Goal: Information Seeking & Learning: Understand process/instructions

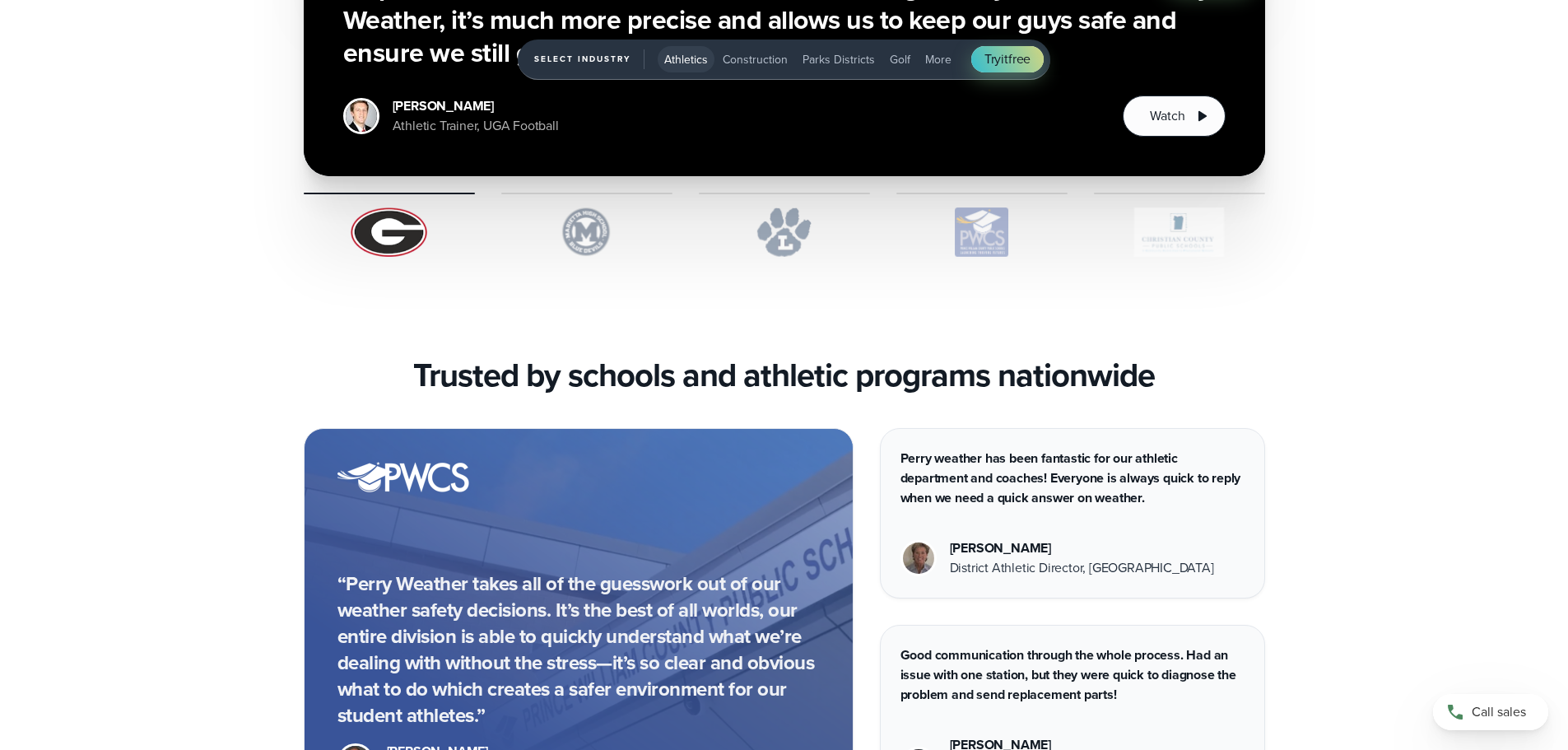
scroll to position [4361, 0]
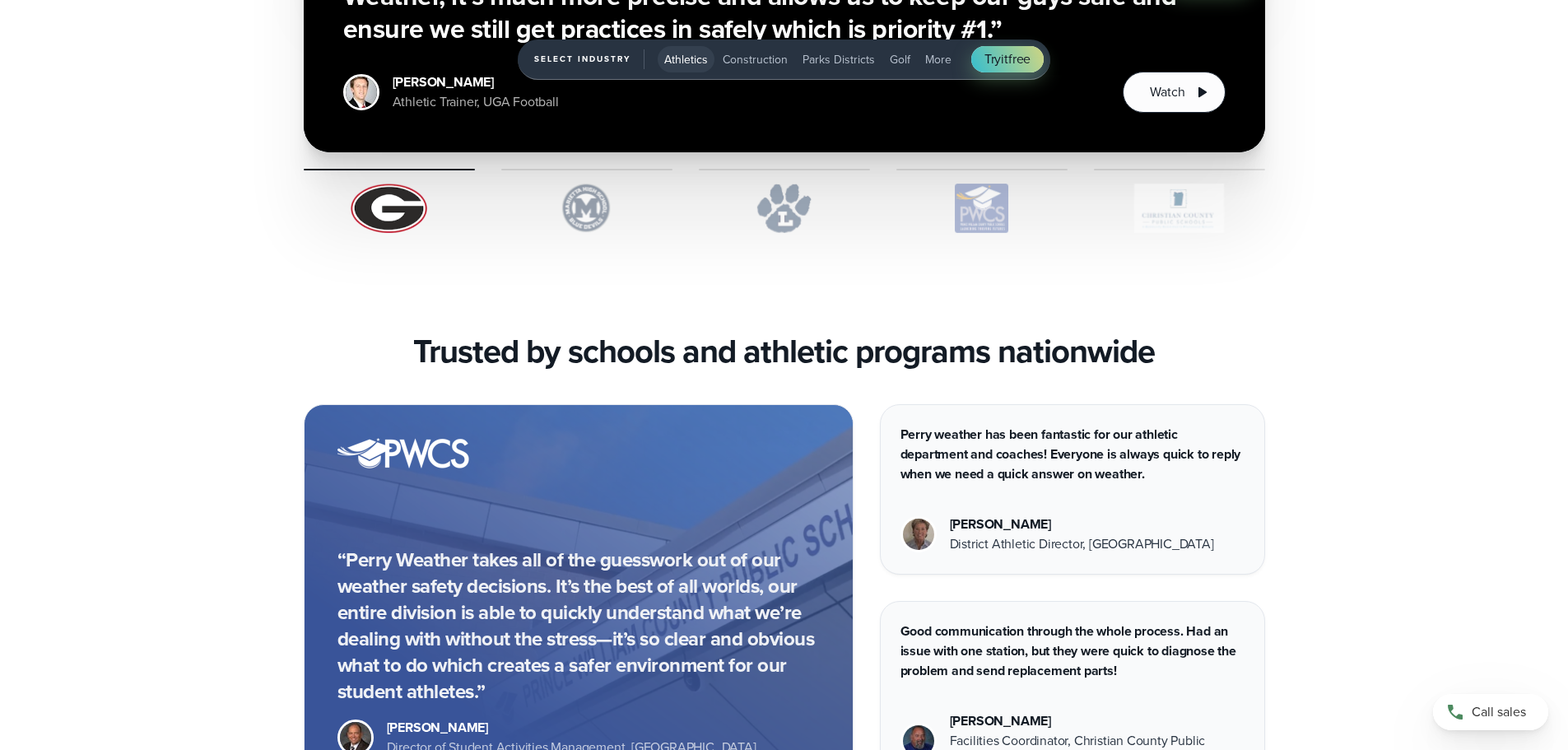
click at [579, 203] on img "1 of 5" at bounding box center [586, 208] width 171 height 50
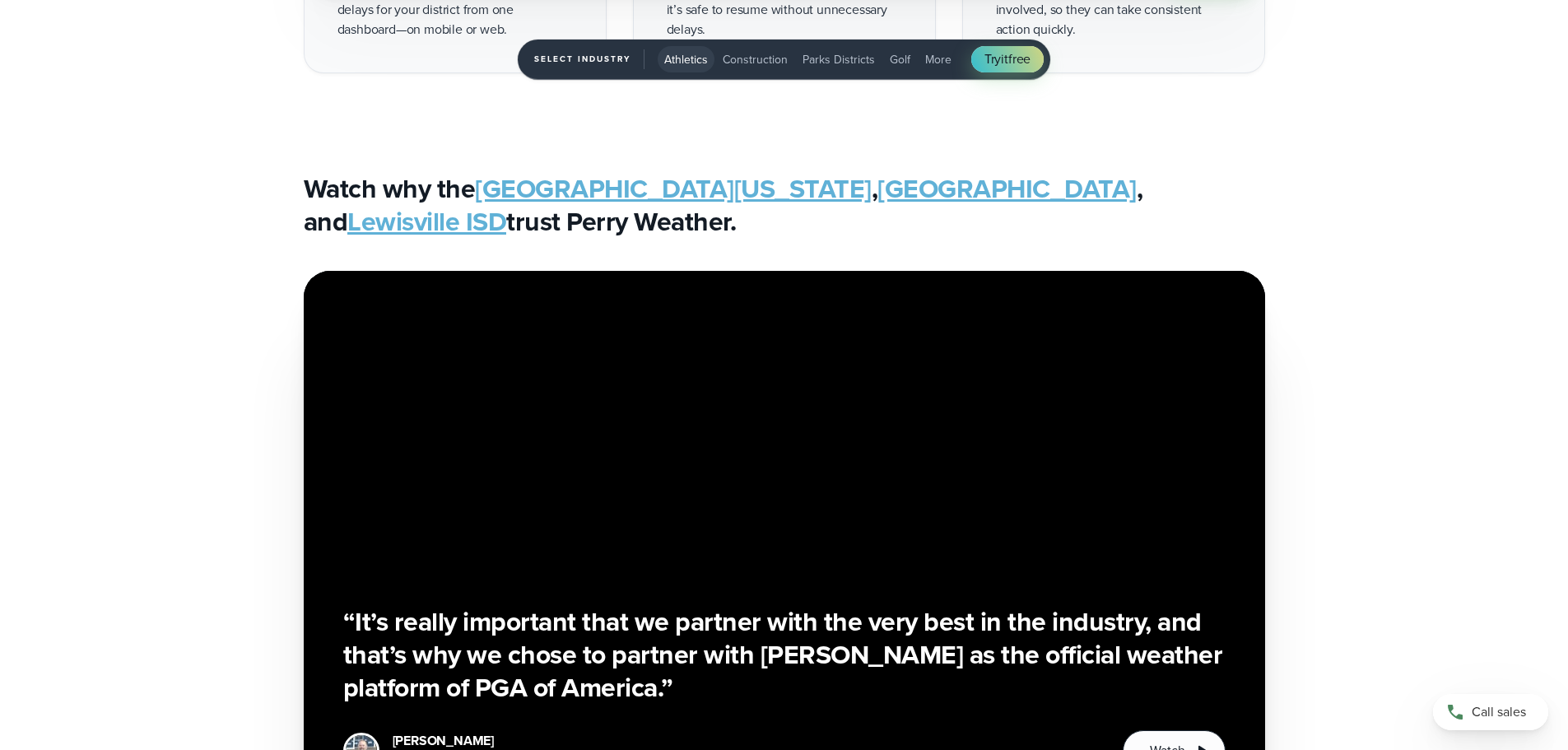
scroll to position [4033, 0]
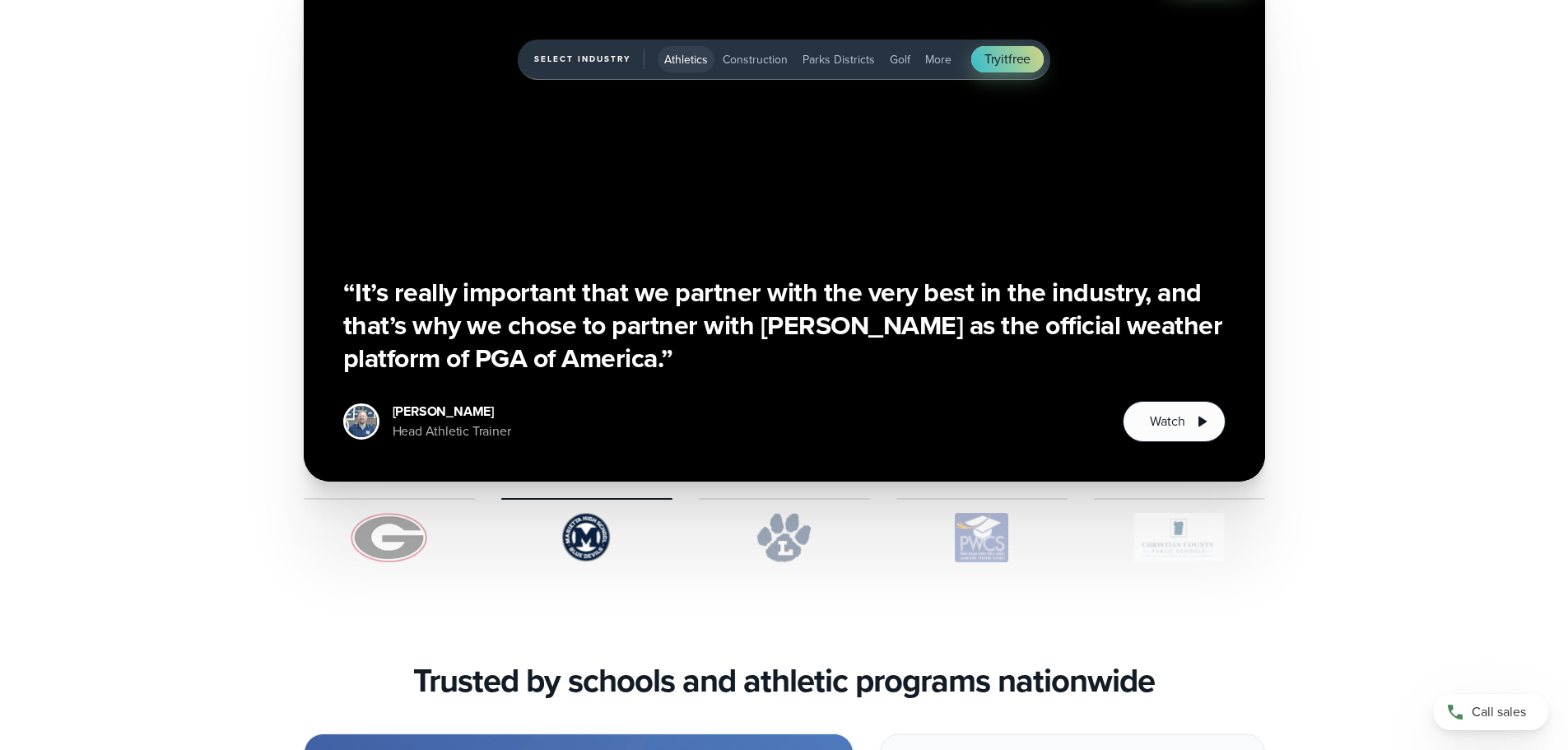
click at [777, 545] on img "1 of 5" at bounding box center [784, 537] width 171 height 50
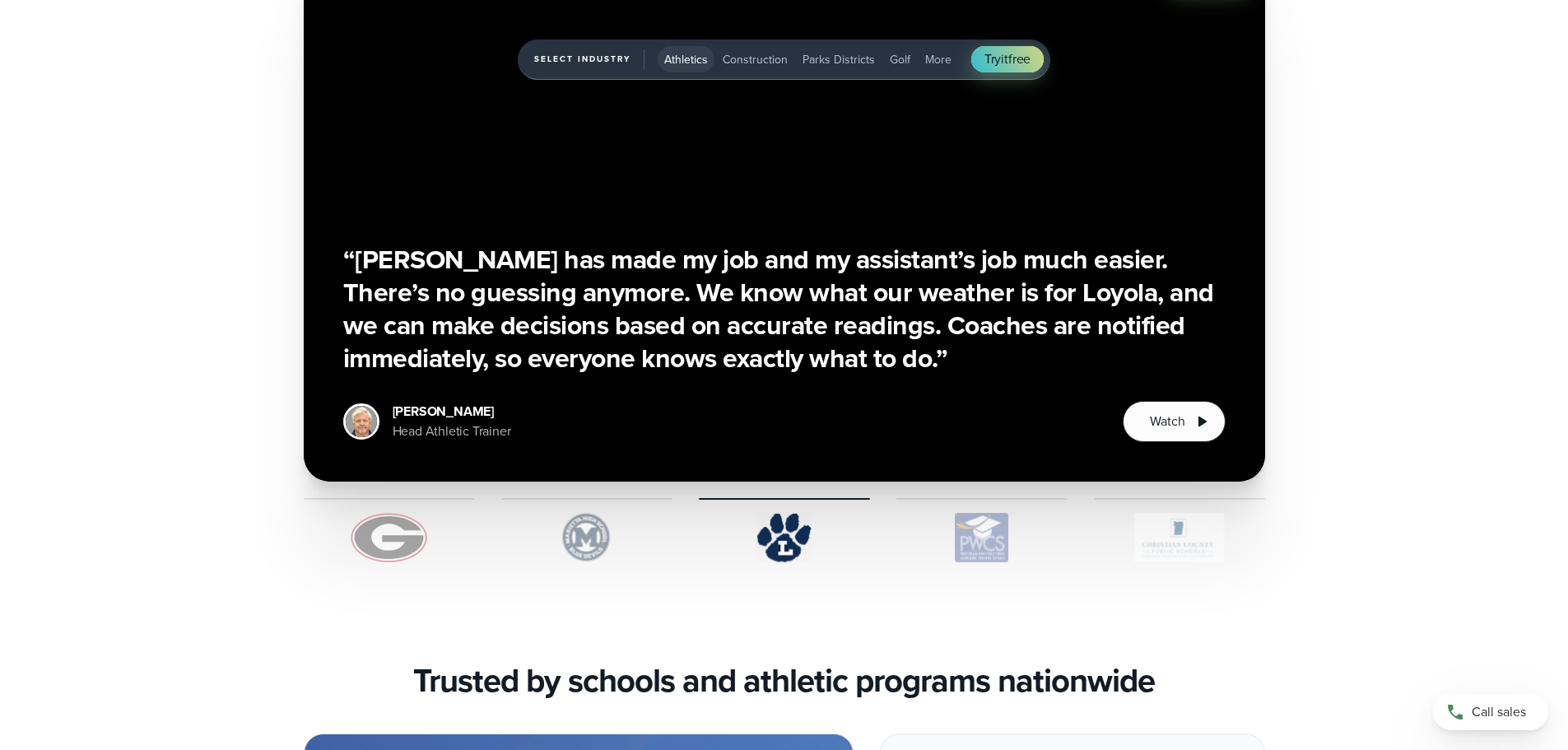
click at [982, 535] on img "1 of 5" at bounding box center [982, 537] width 171 height 50
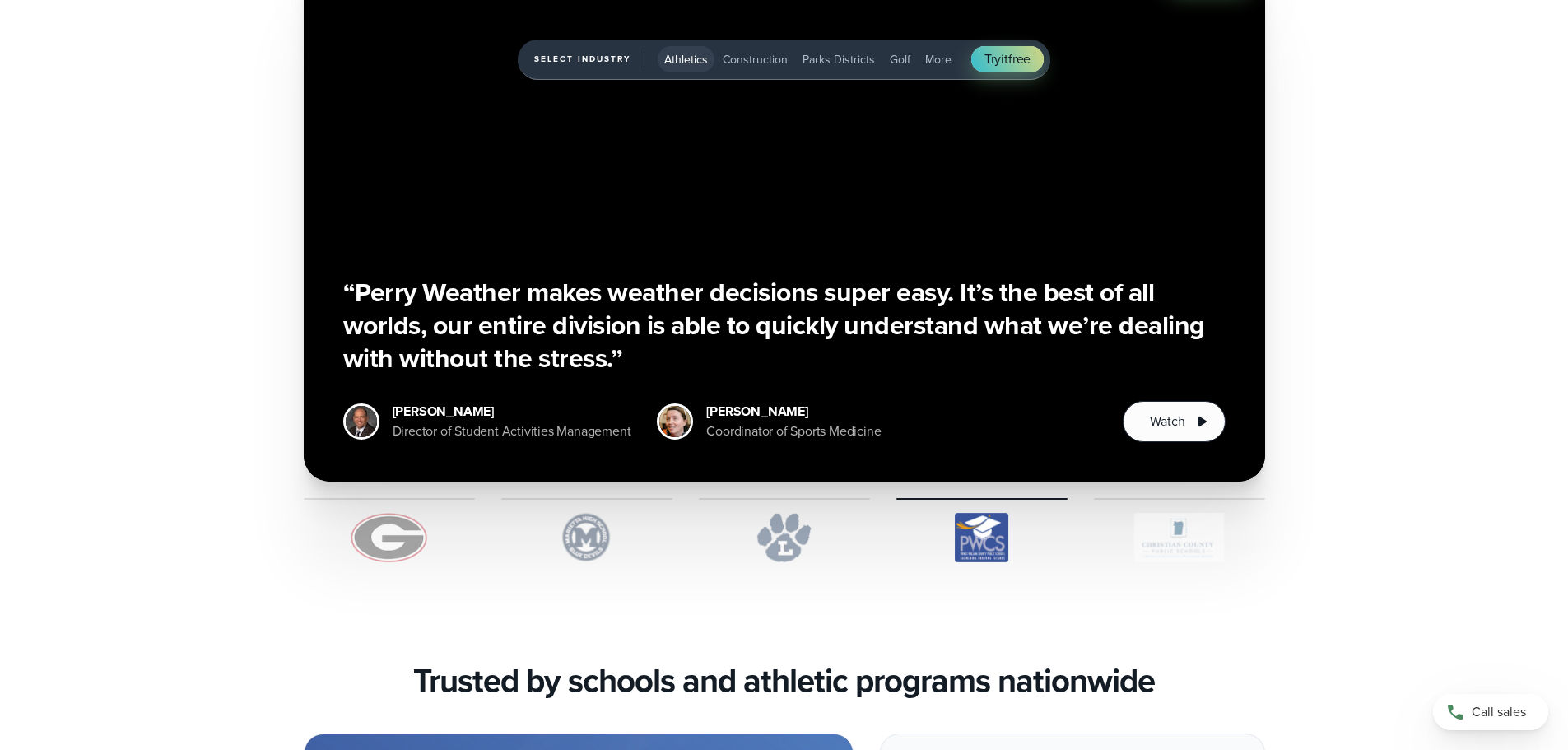
click at [1170, 531] on img "1 of 5" at bounding box center [1179, 537] width 171 height 50
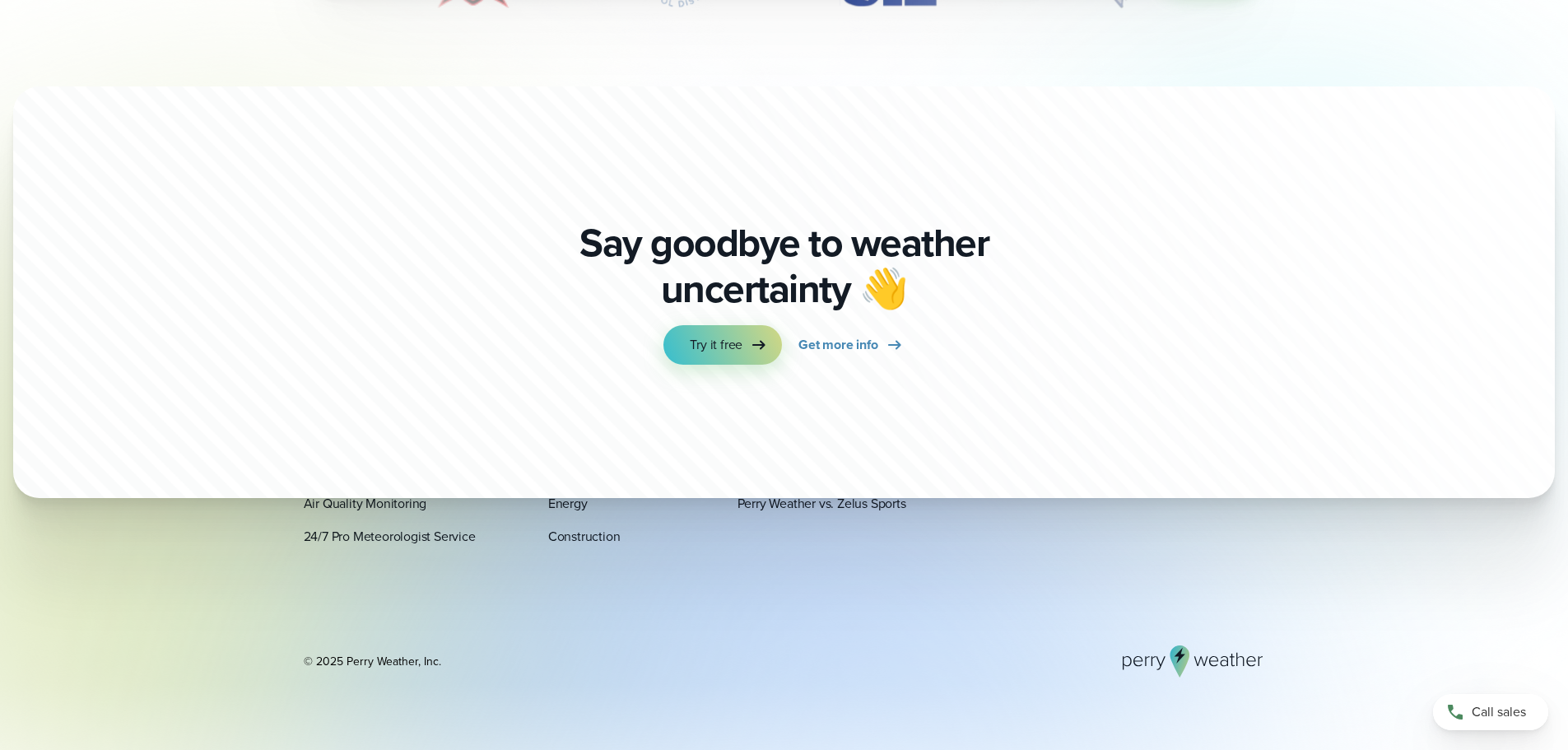
scroll to position [5752, 0]
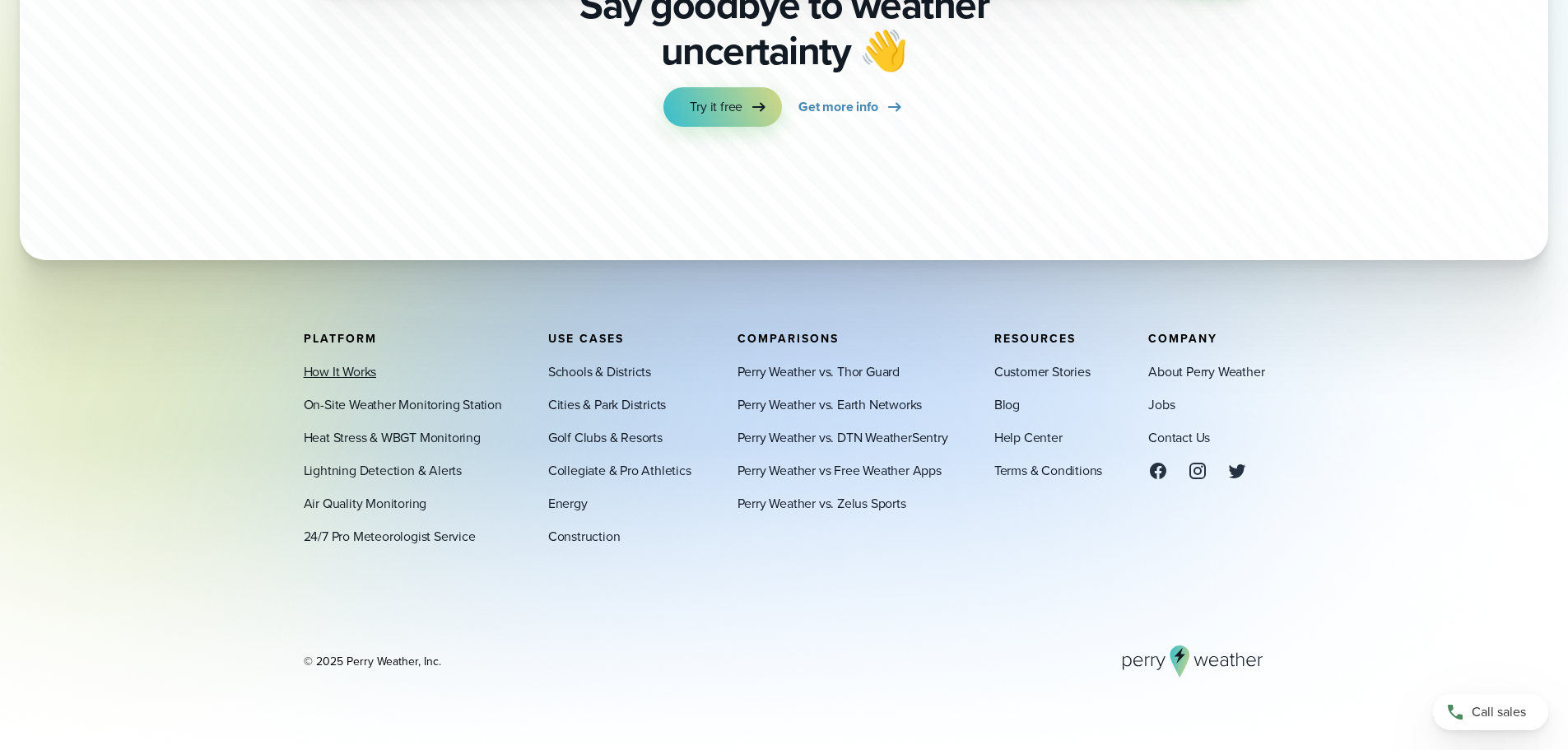
click at [347, 367] on link "How It Works" at bounding box center [340, 371] width 73 height 20
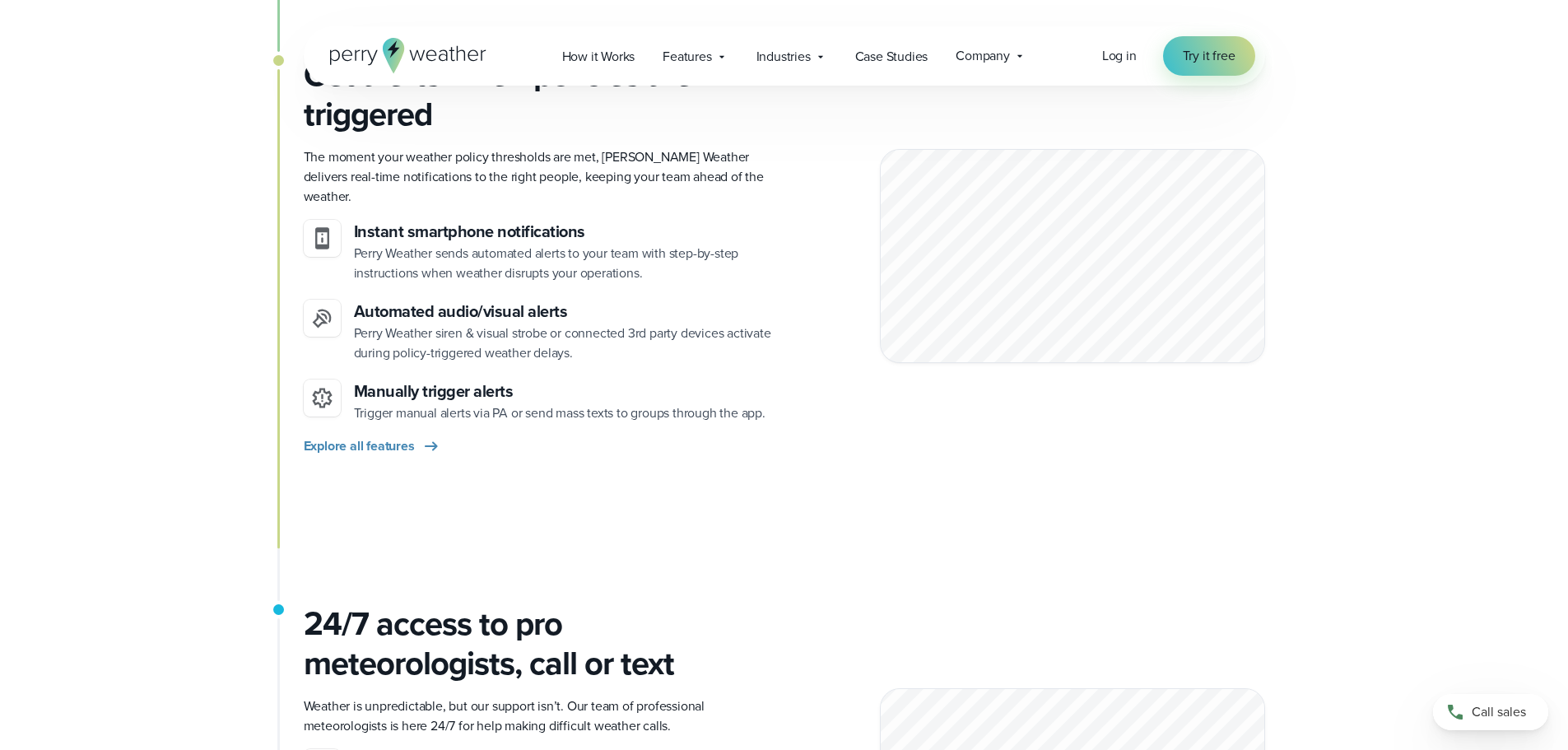
scroll to position [1811, 0]
